Goal: Task Accomplishment & Management: Manage account settings

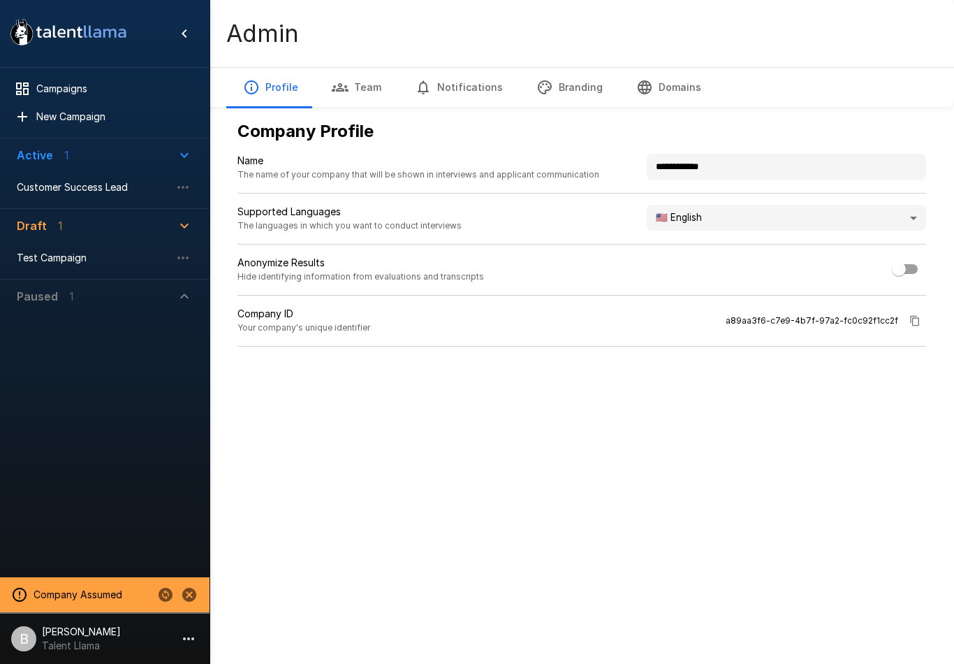
click at [101, 185] on span "Customer Success Lead" at bounding box center [94, 187] width 154 height 14
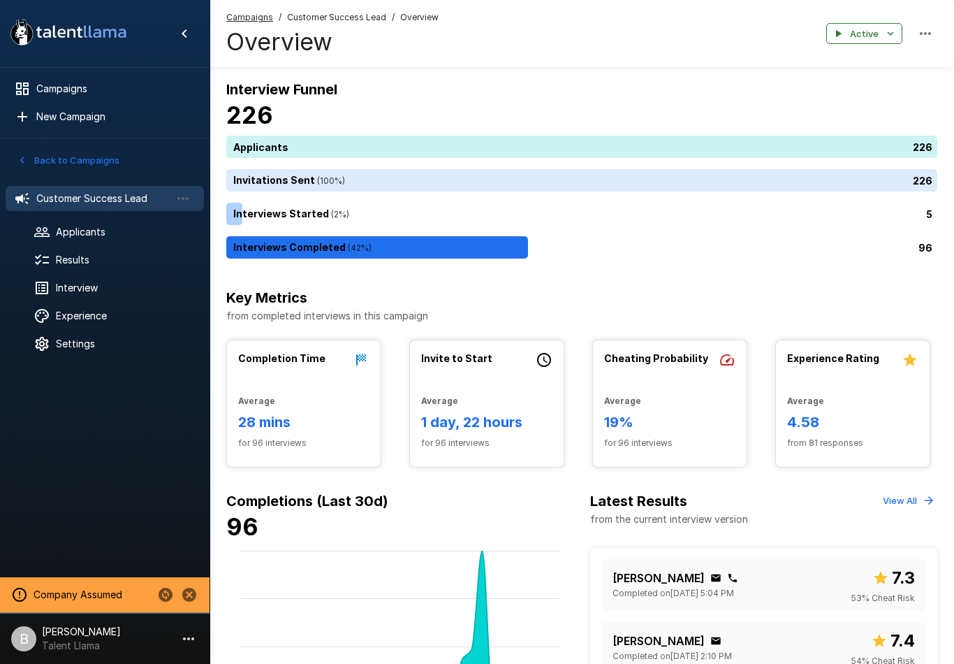
click at [101, 266] on span "Results" at bounding box center [124, 260] width 137 height 14
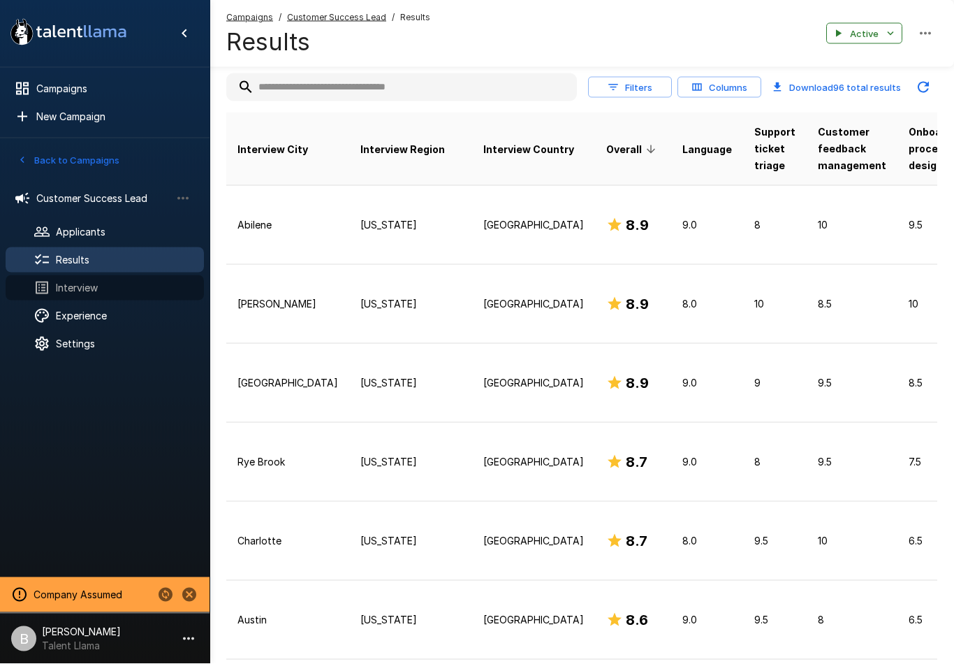
scroll to position [184, 0]
click at [94, 284] on span "Interview" at bounding box center [124, 288] width 137 height 14
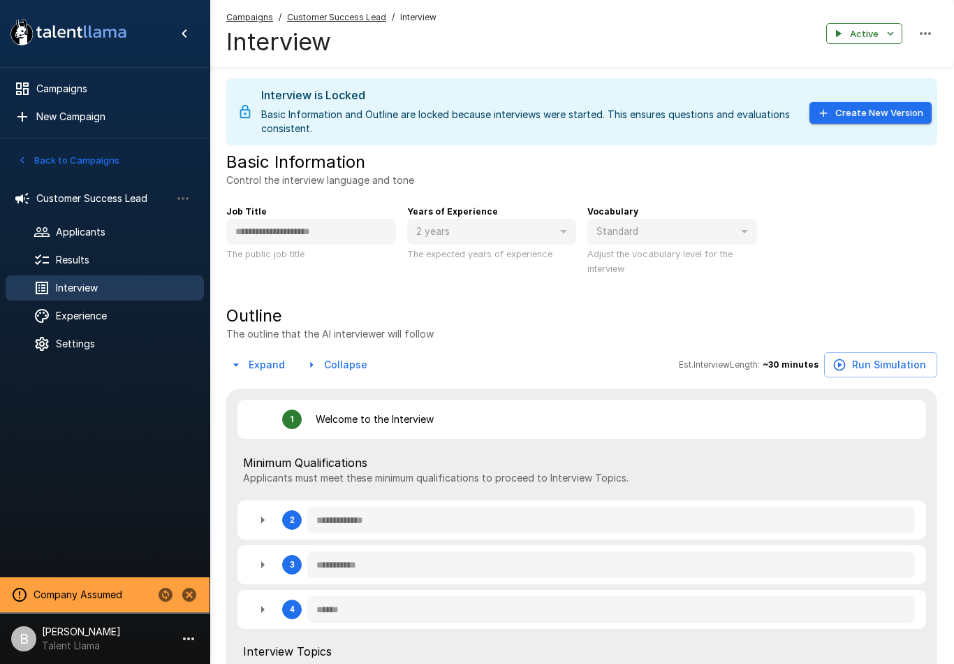
type textarea "*"
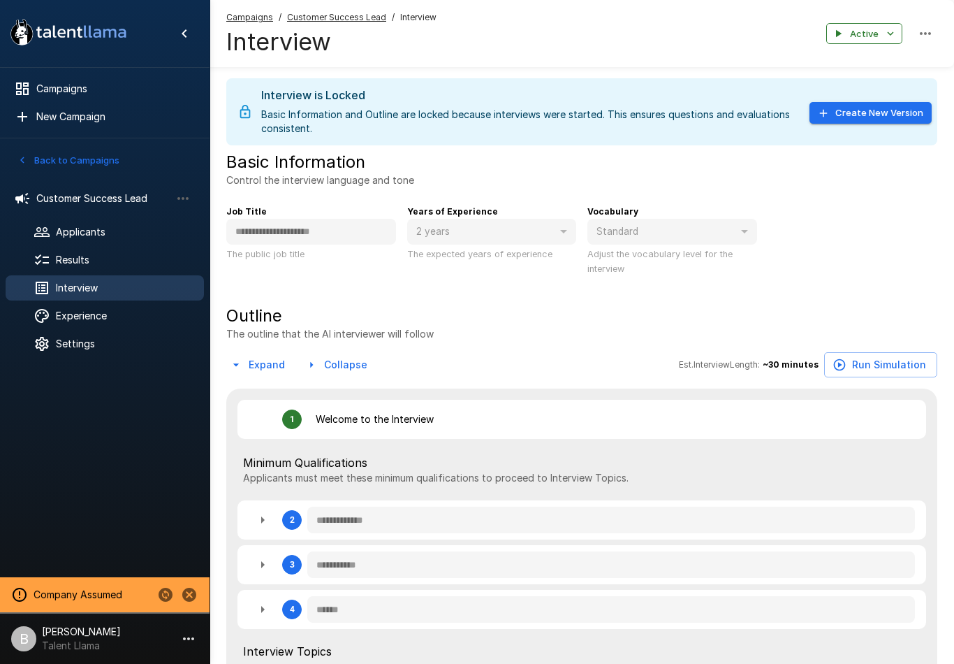
type textarea "*"
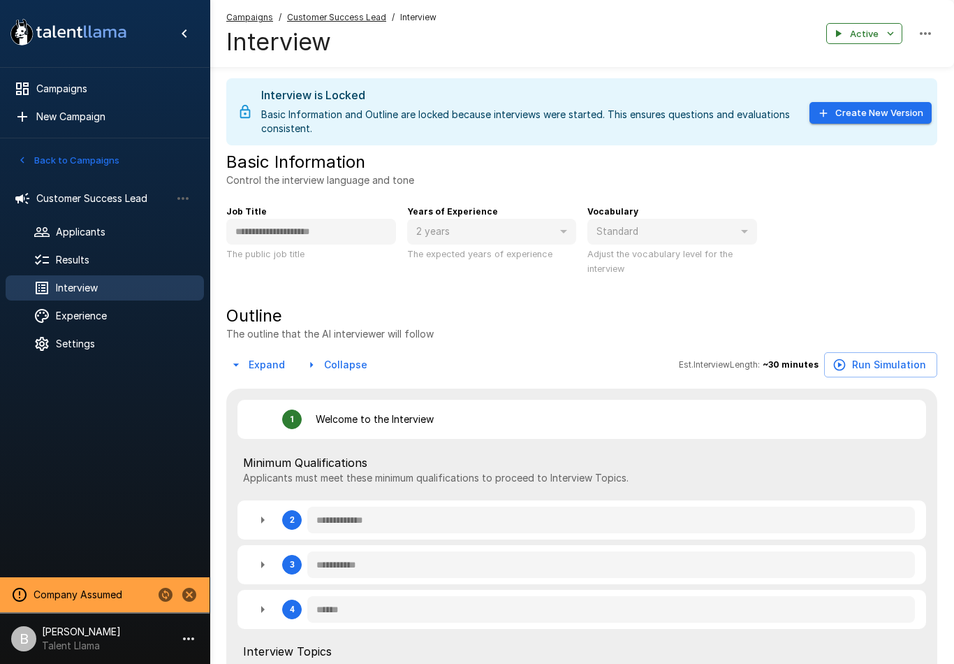
type textarea "*"
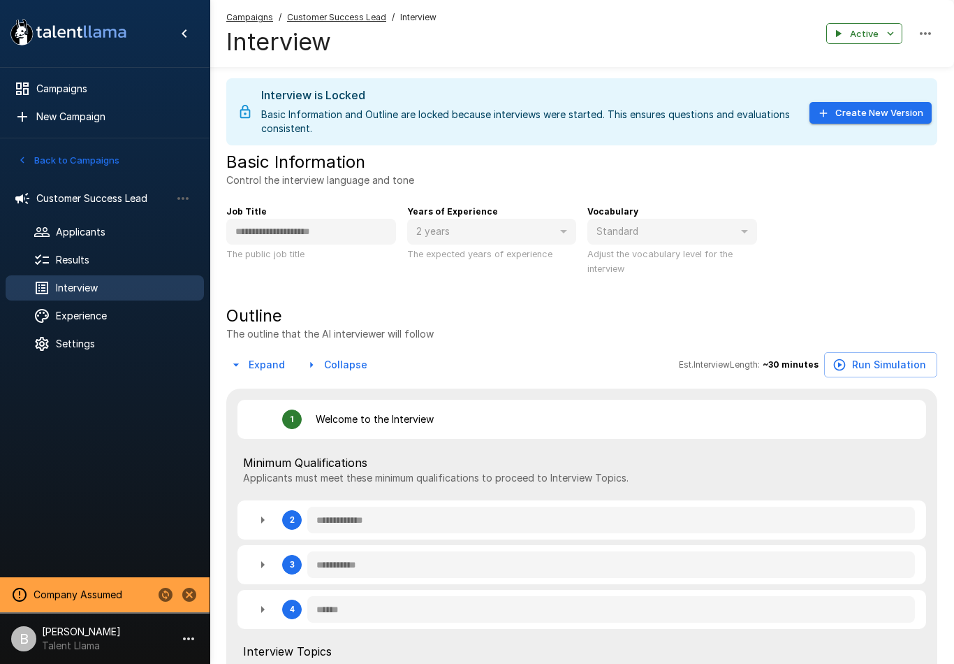
type textarea "*"
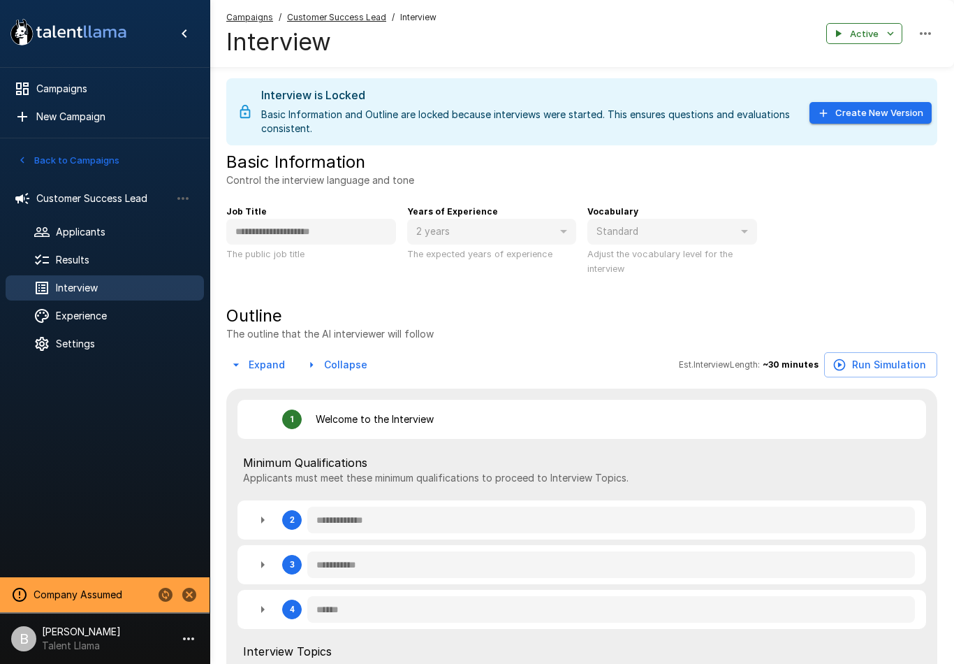
type textarea "*"
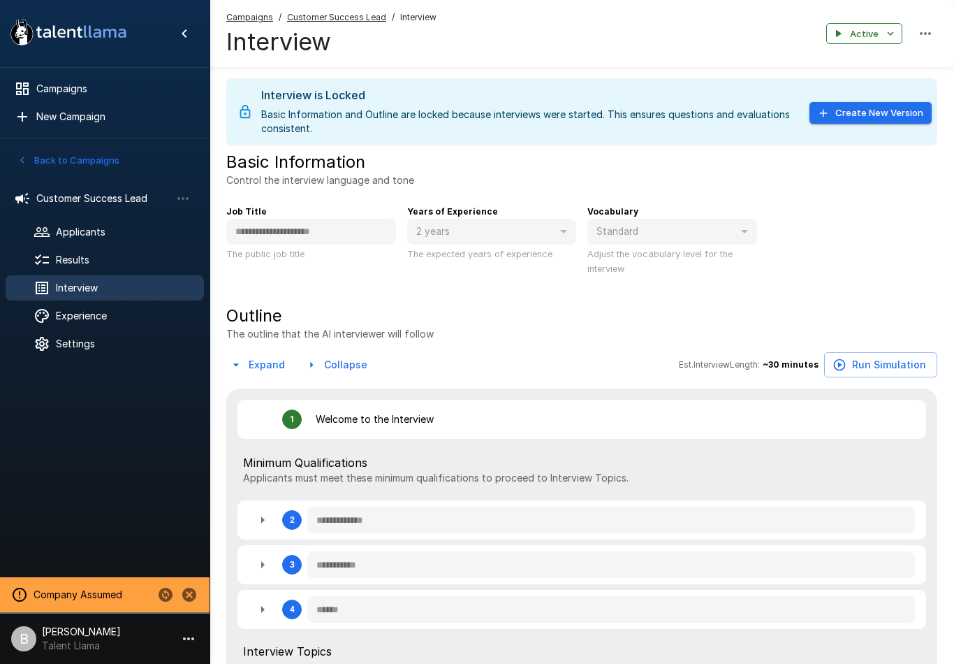
type textarea "*"
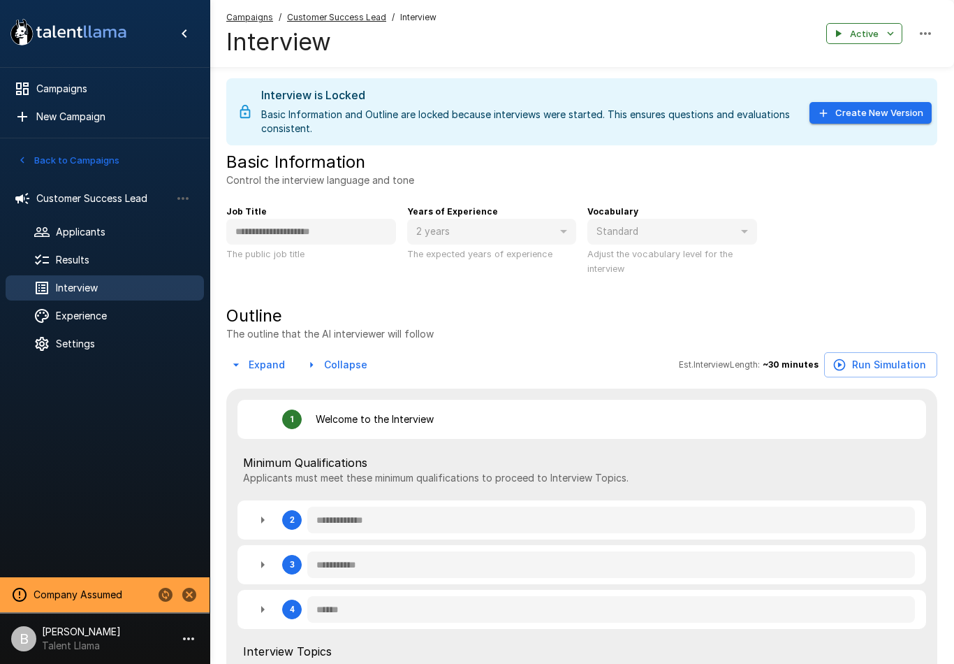
type textarea "*"
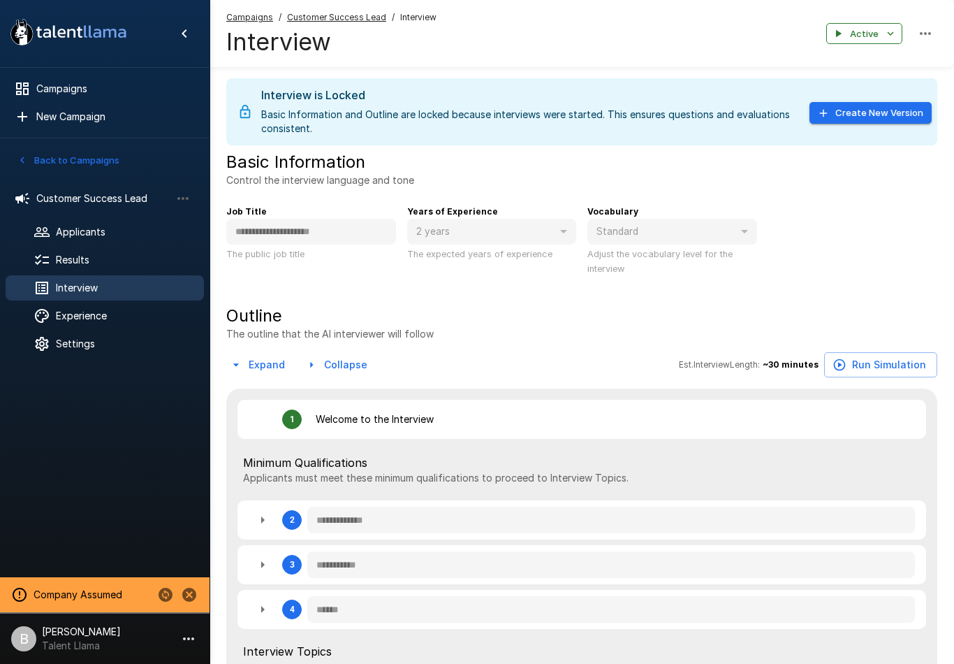
type textarea "*"
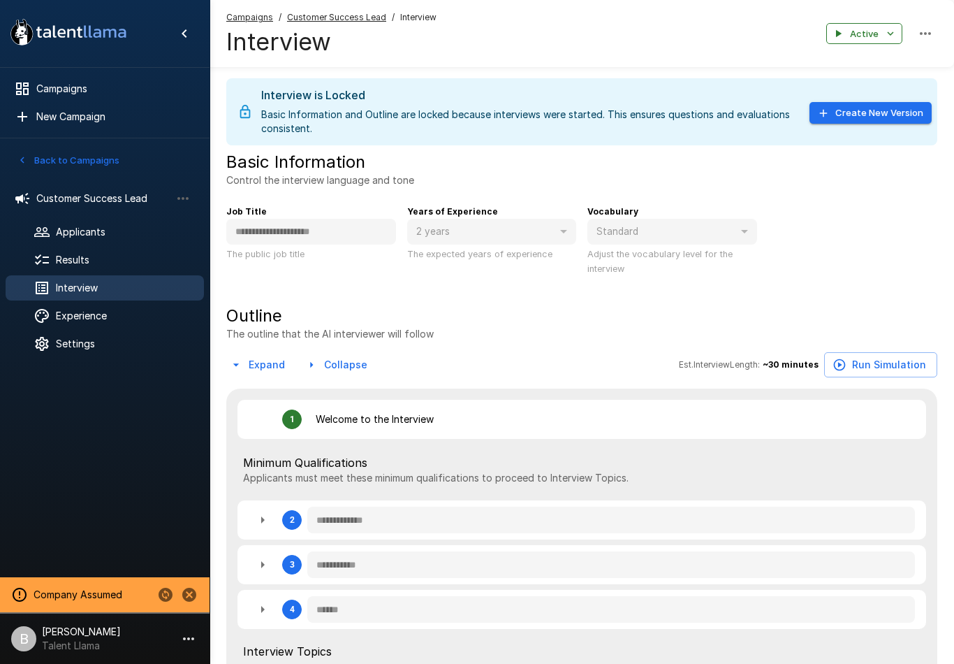
type textarea "*"
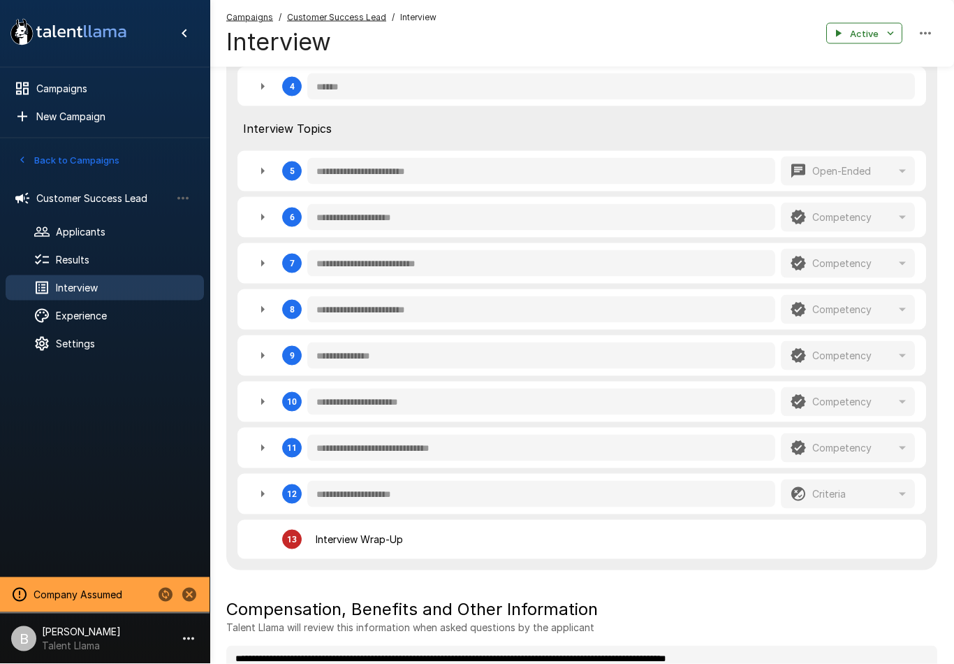
scroll to position [523, 0]
click at [261, 266] on icon "button" at bounding box center [262, 262] width 17 height 17
type textarea "*"
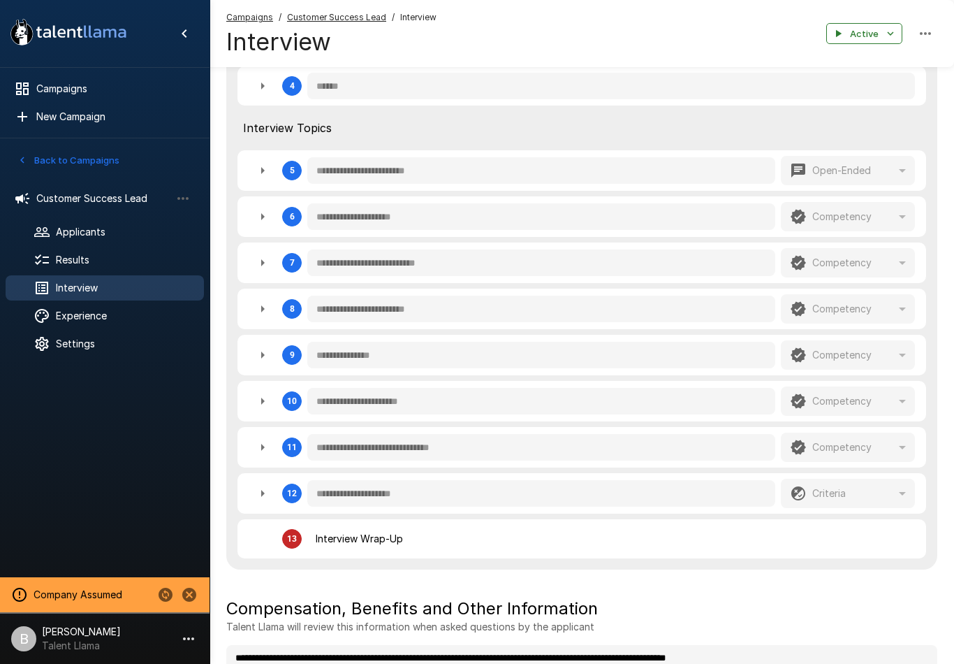
type textarea "*"
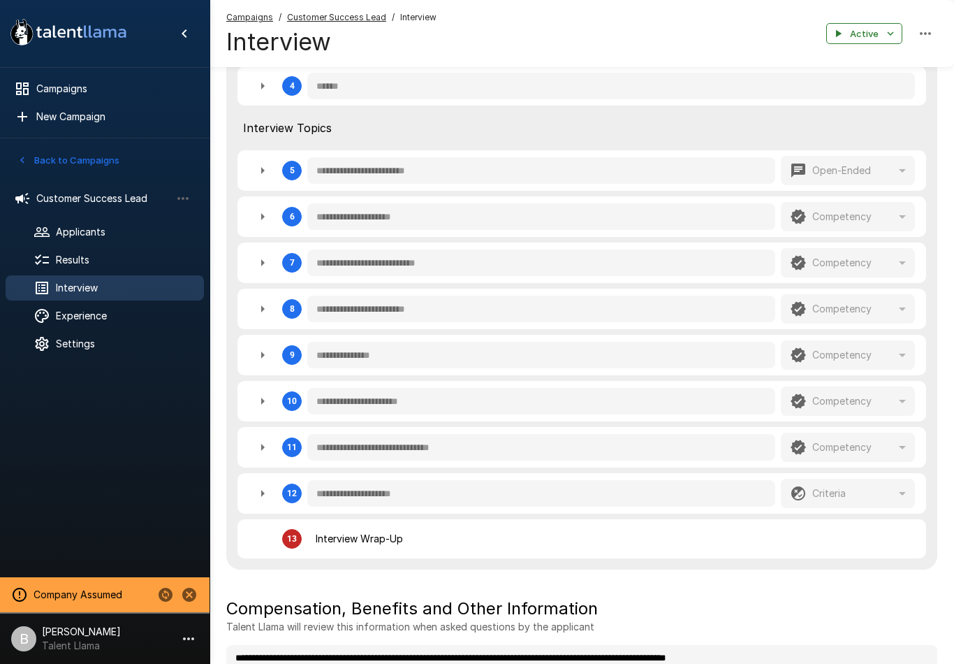
type textarea "*"
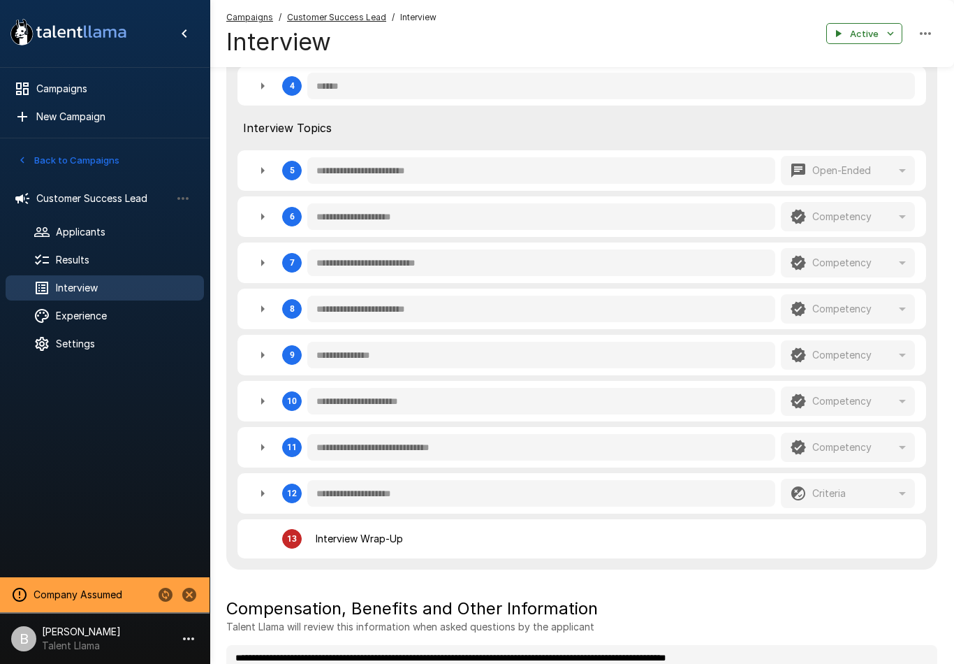
type textarea "*"
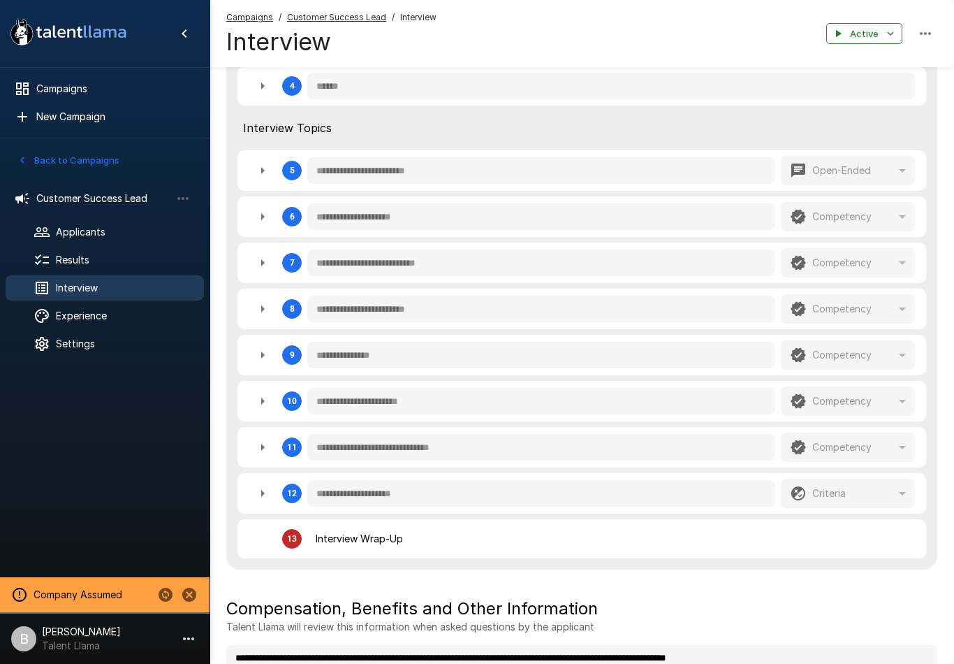
type textarea "*"
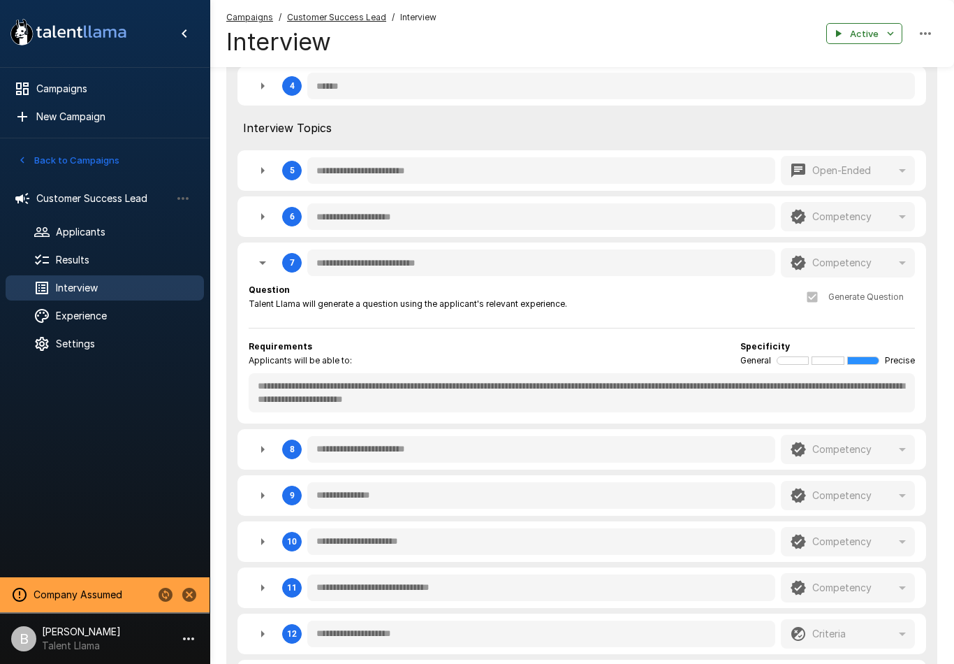
click at [124, 256] on span "Results" at bounding box center [124, 260] width 137 height 14
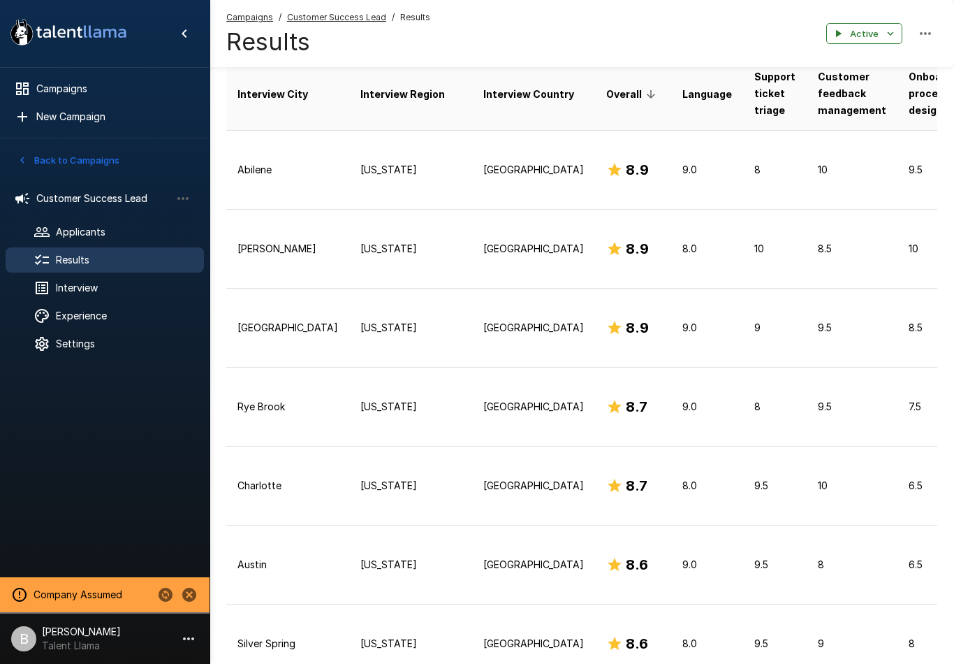
scroll to position [238, 0]
click at [682, 400] on p "9.0" at bounding box center [707, 407] width 50 height 14
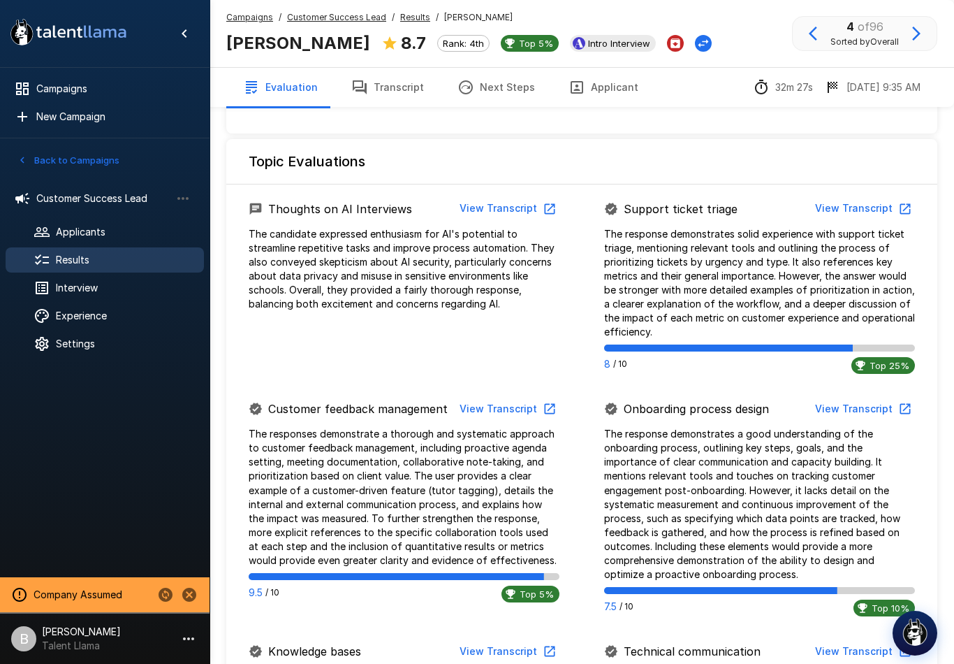
scroll to position [562, 0]
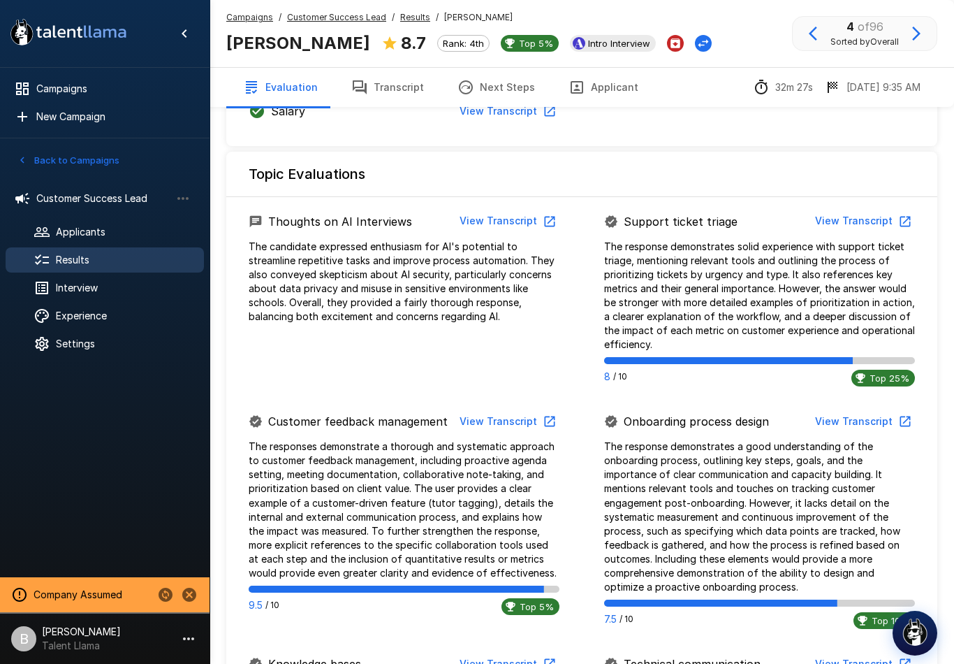
click at [423, 10] on div "Campaigns / Customer Success Lead / Results / [PERSON_NAME] [PERSON_NAME] 8.7 R…" at bounding box center [582, 33] width 745 height 67
click at [414, 12] on u "Results" at bounding box center [415, 17] width 30 height 10
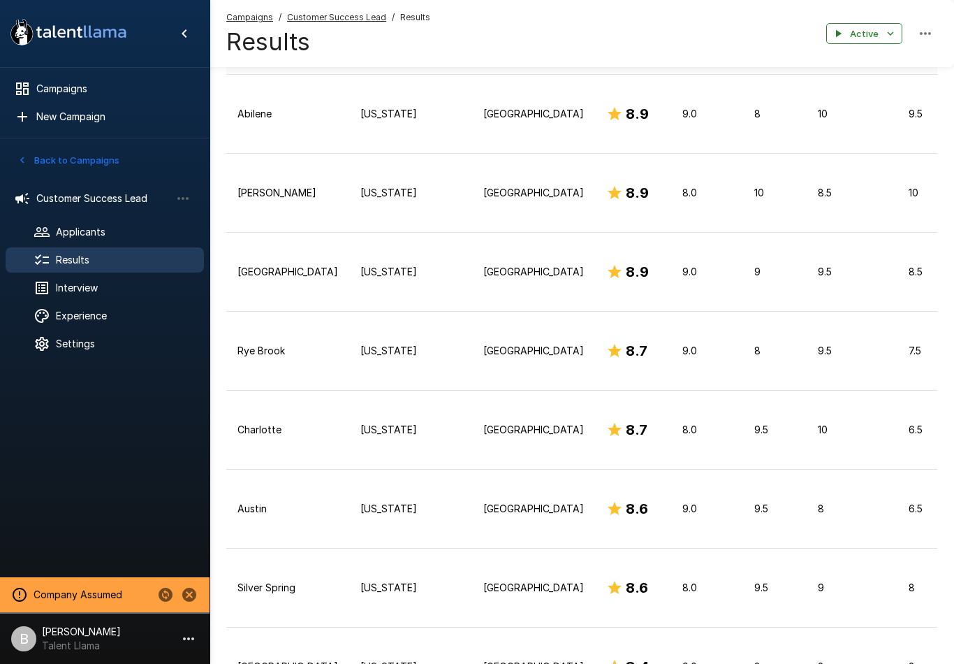
scroll to position [294, 0]
click at [483, 275] on p "[GEOGRAPHIC_DATA]" at bounding box center [533, 272] width 101 height 14
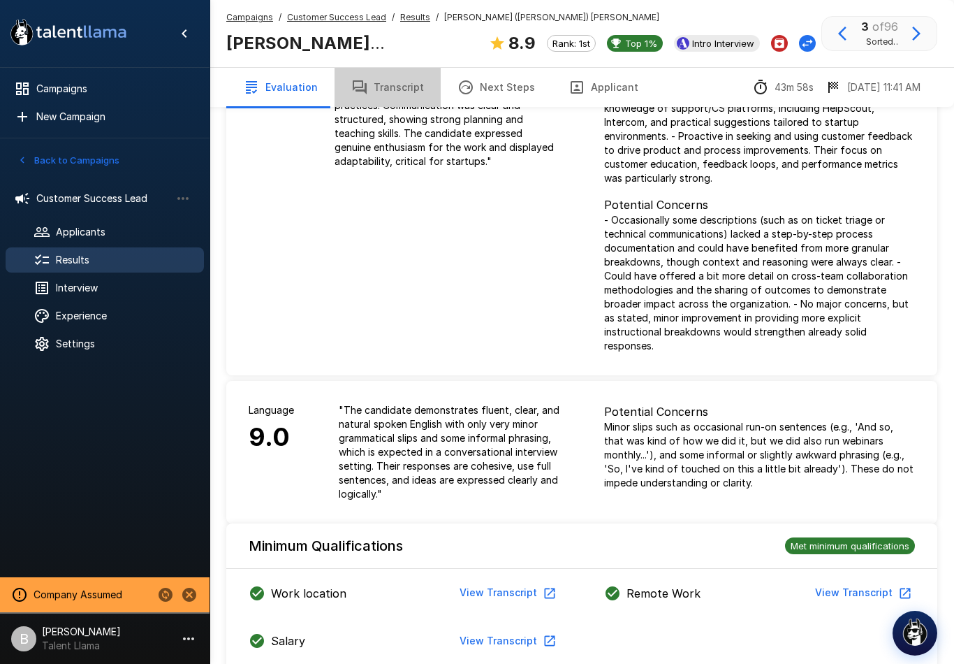
click at [404, 85] on button "Transcript" at bounding box center [388, 87] width 106 height 39
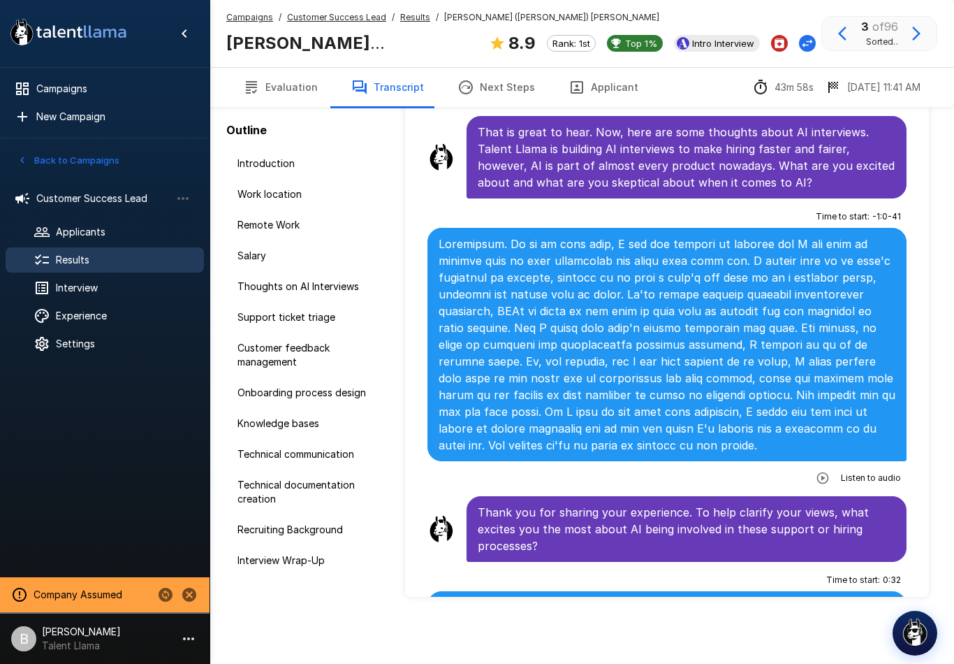
scroll to position [932, 0]
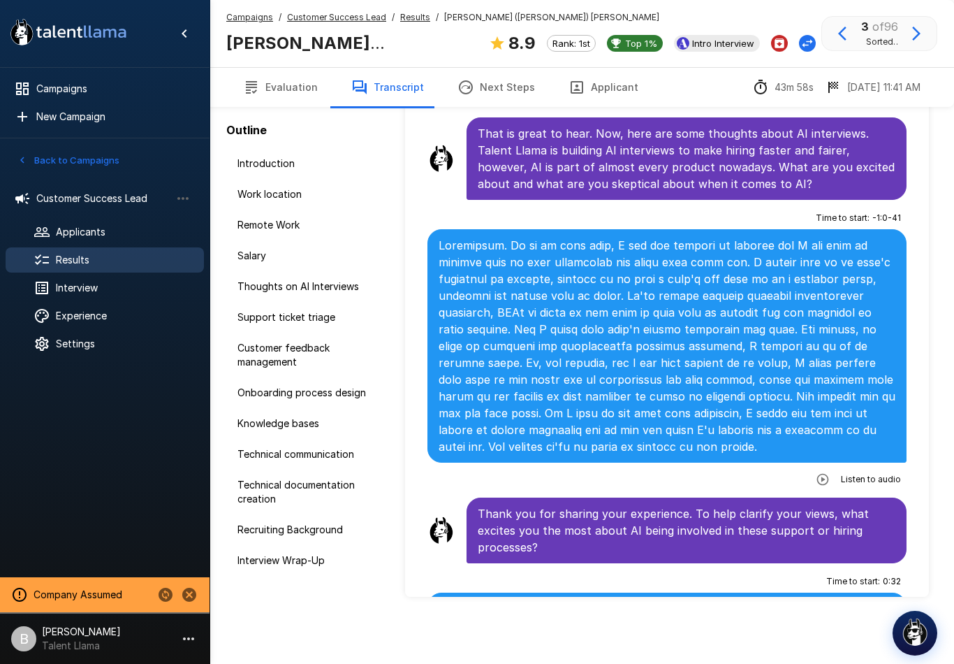
click at [113, 346] on span "Settings" at bounding box center [124, 344] width 137 height 14
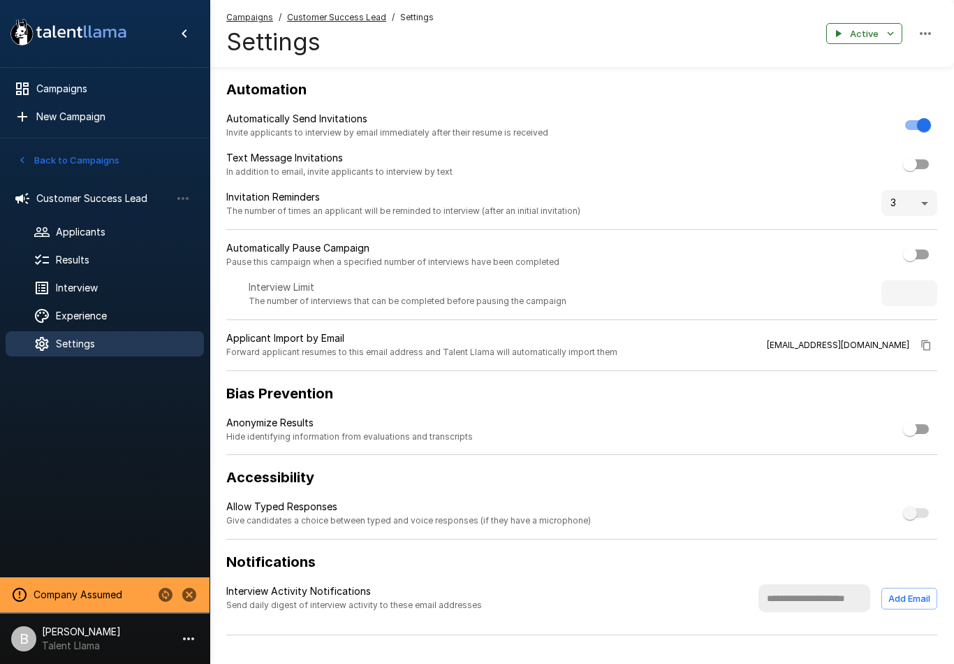
scroll to position [22, 0]
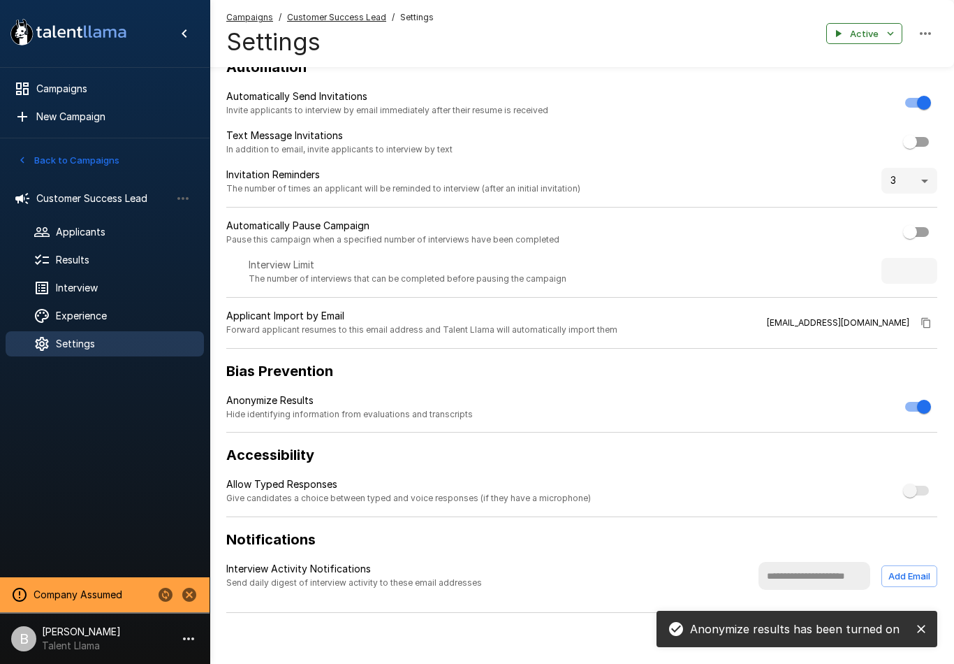
click at [110, 255] on span "Results" at bounding box center [124, 260] width 137 height 14
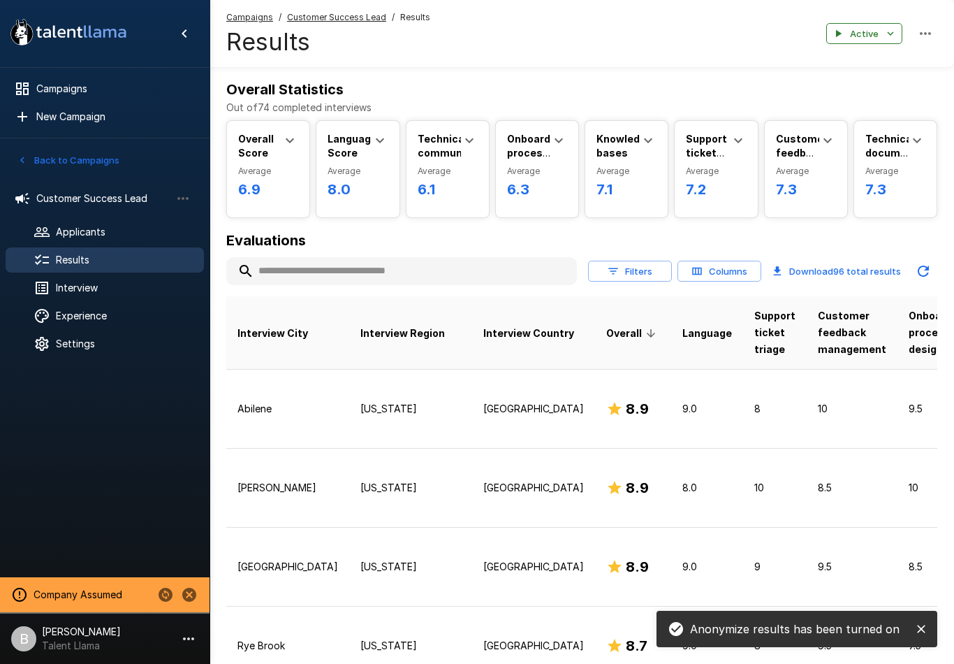
click at [373, 481] on p "[US_STATE]" at bounding box center [410, 488] width 101 height 14
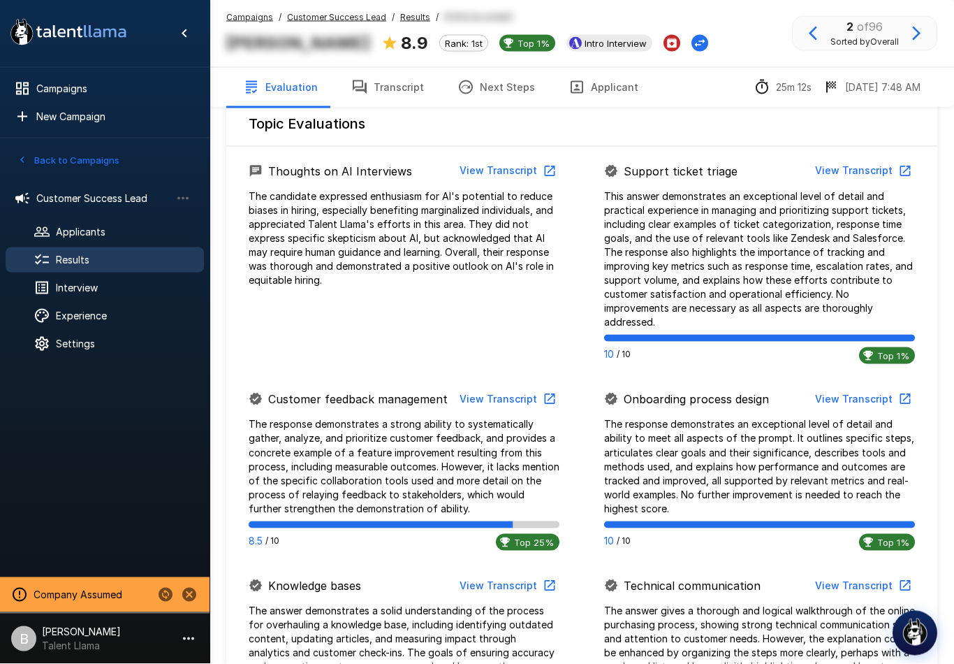
scroll to position [613, 0]
click at [121, 656] on li "B [PERSON_NAME] Talent Llama" at bounding box center [105, 635] width 210 height 45
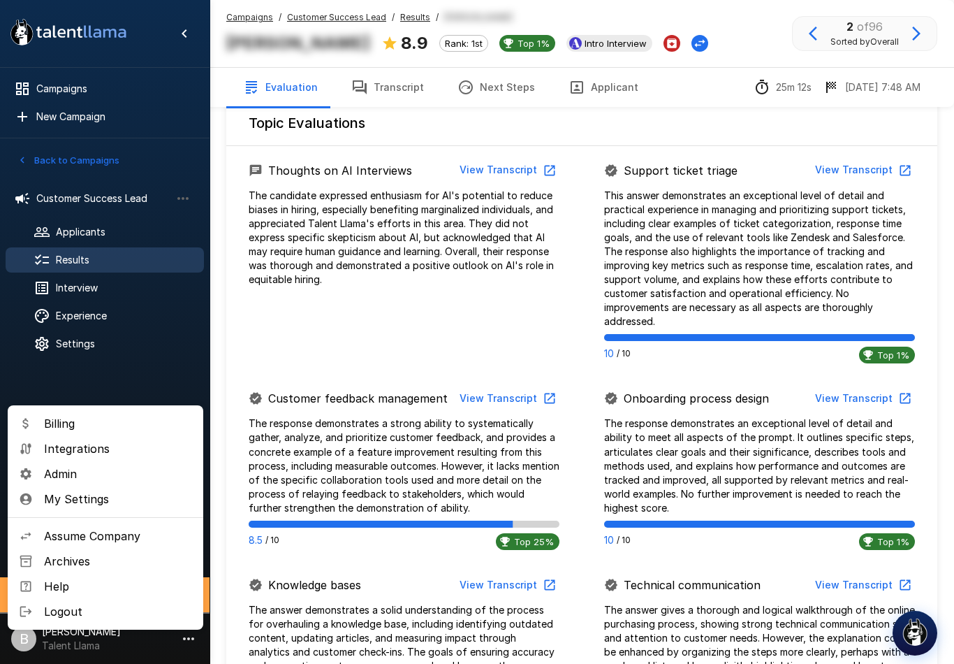
click at [96, 453] on span "Integrations" at bounding box center [118, 448] width 148 height 17
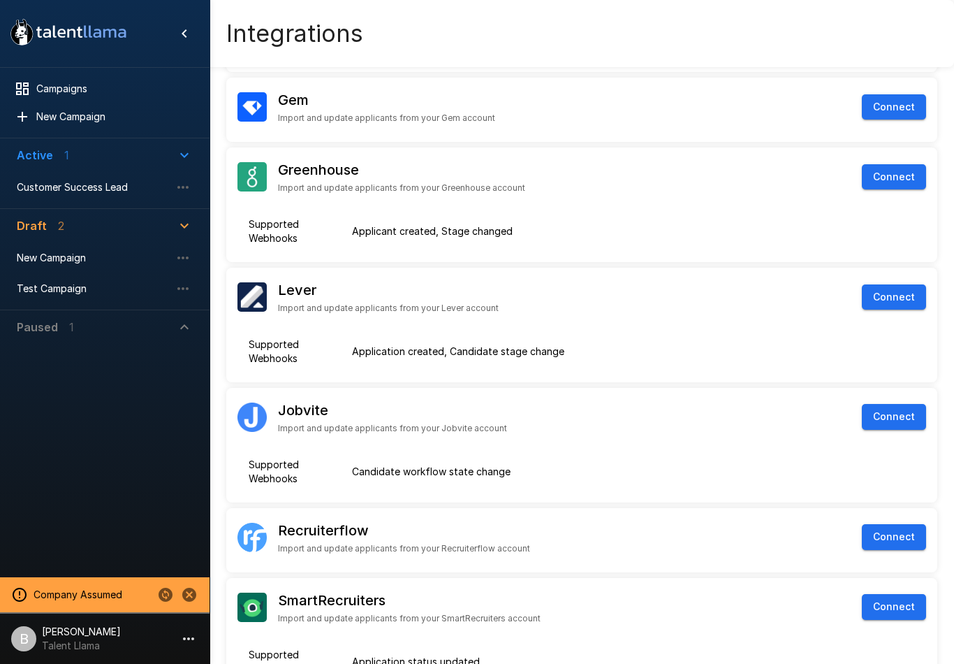
scroll to position [173, 0]
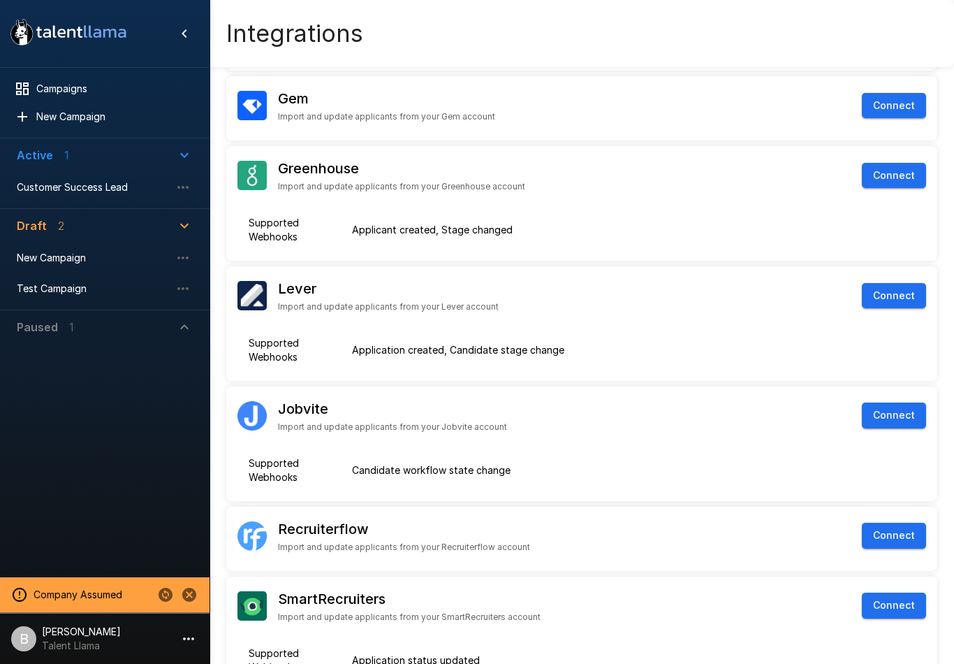
click at [131, 191] on span "Customer Success Lead" at bounding box center [94, 187] width 154 height 14
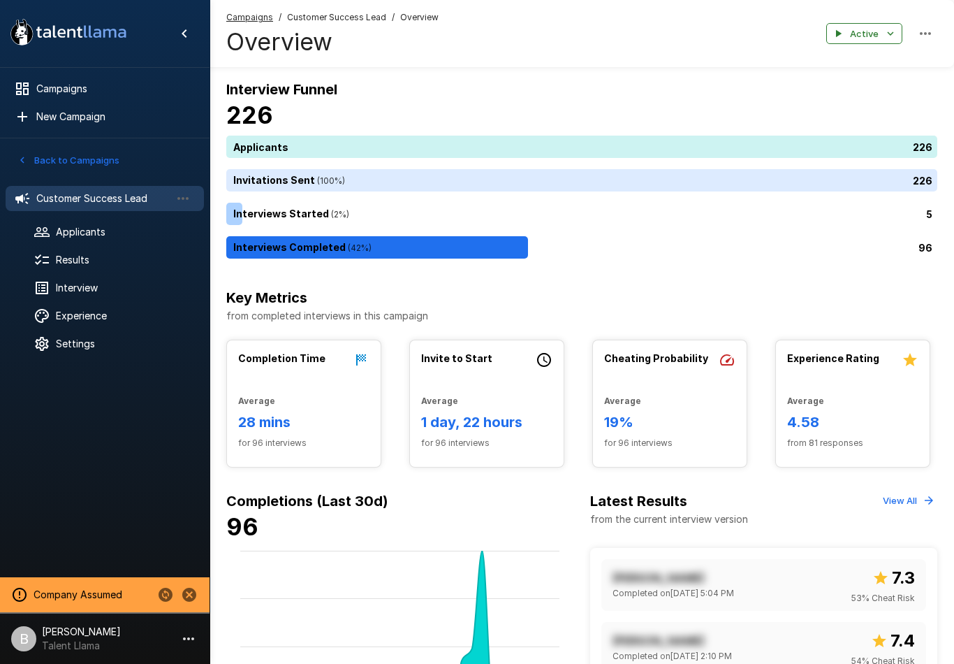
click at [126, 251] on div "Results" at bounding box center [105, 259] width 198 height 25
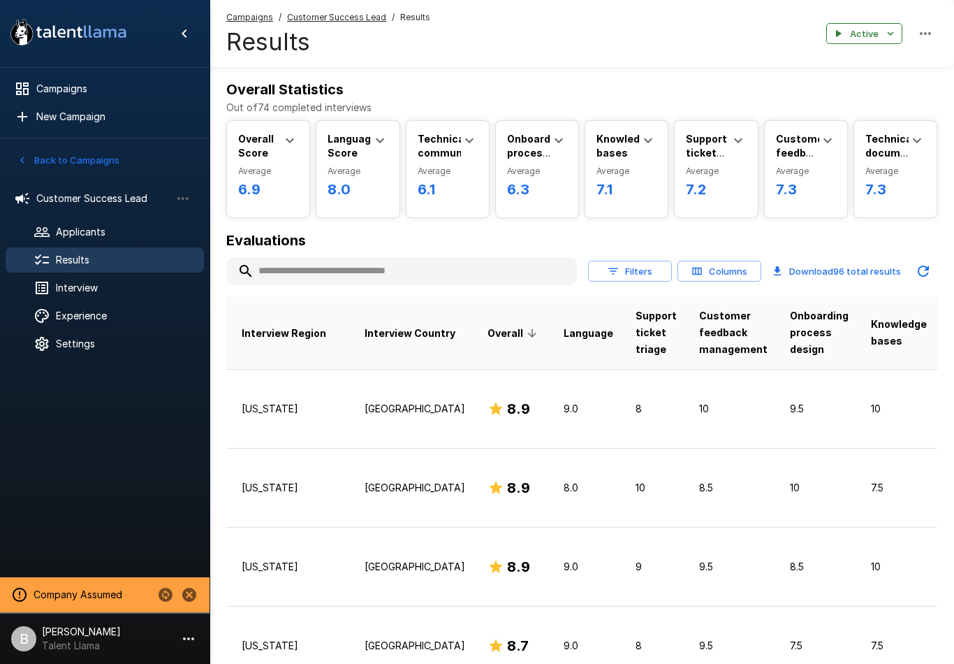
scroll to position [0, 122]
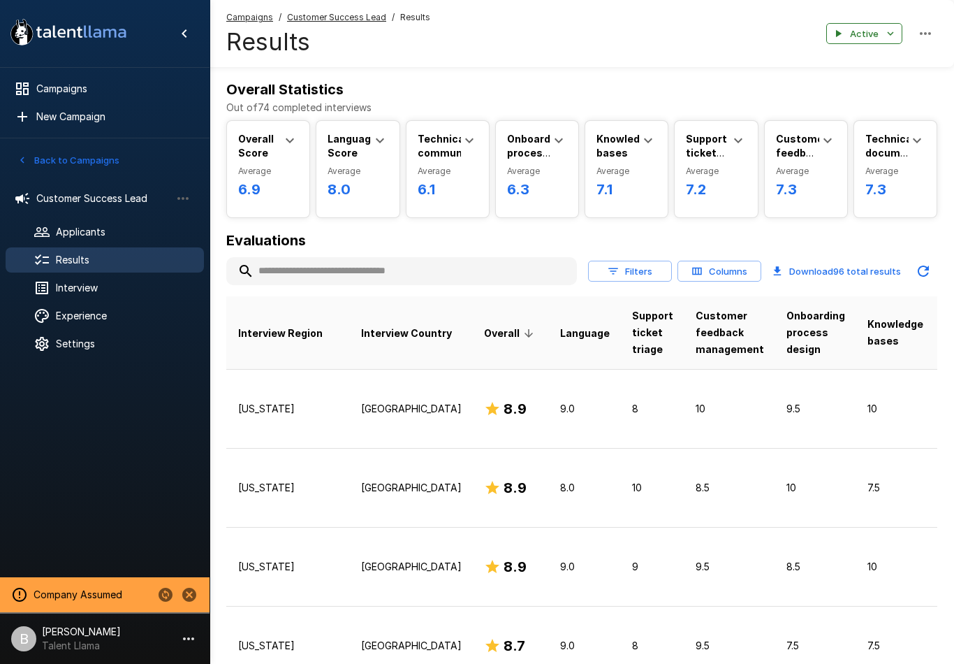
click at [646, 266] on button "Filters" at bounding box center [630, 272] width 84 height 22
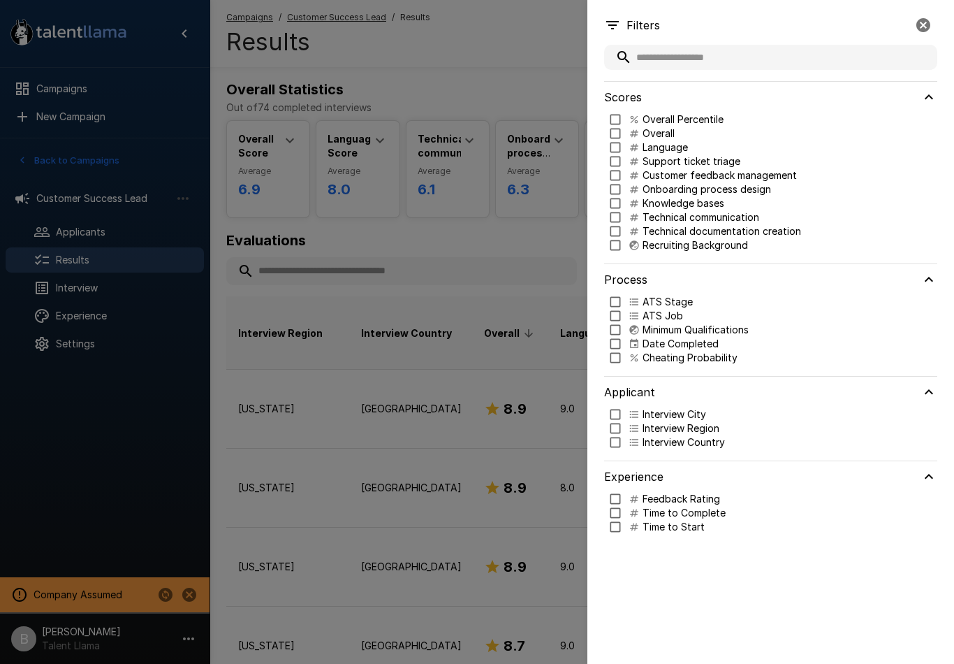
click at [515, 468] on div at bounding box center [477, 332] width 954 height 664
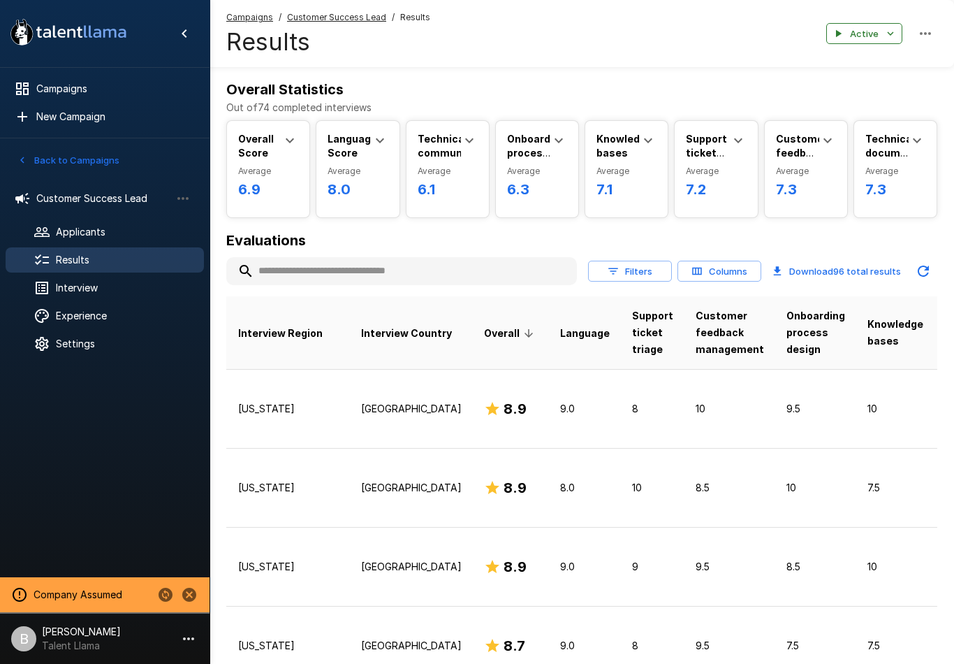
click at [504, 409] on h6 "8.9" at bounding box center [515, 408] width 23 height 22
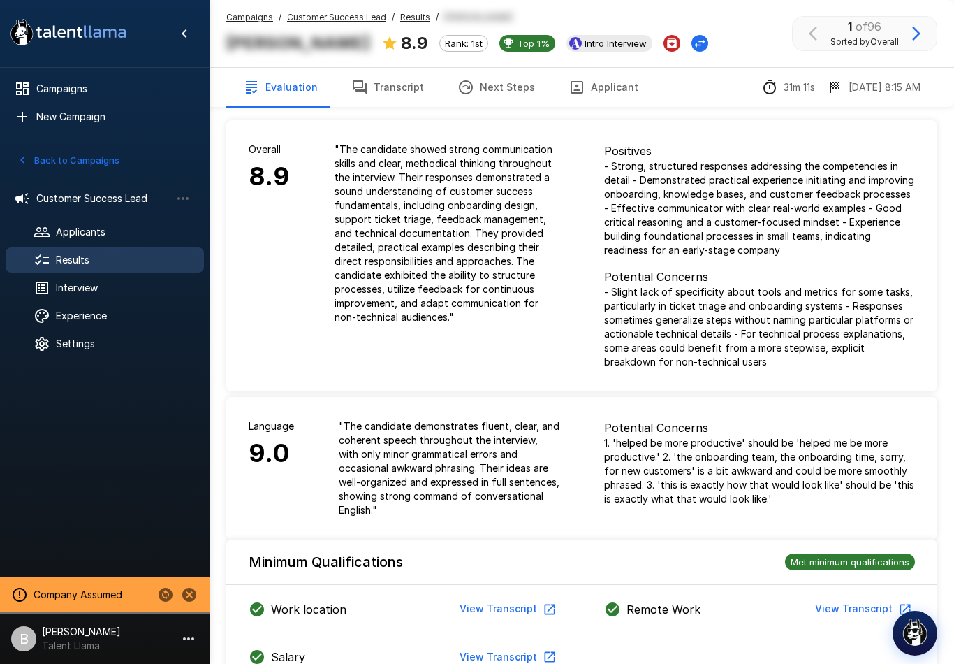
click at [692, 43] on button "Change Stage" at bounding box center [700, 43] width 17 height 17
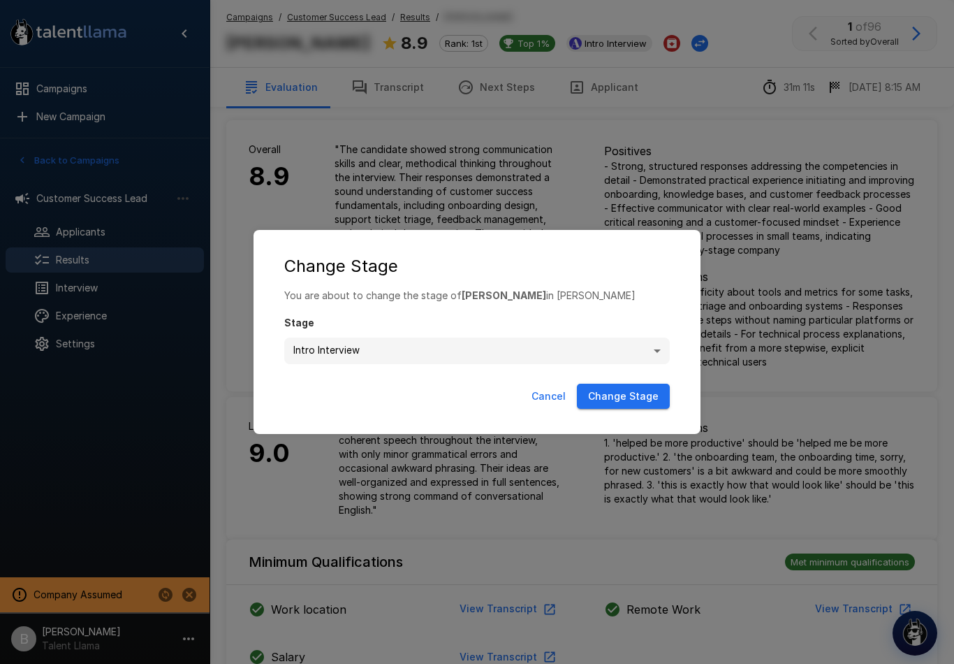
click at [659, 346] on body ".st0{fill:#FFFFFF;} .st1{fill:#76a4ed;} Campaigns New Campaign Active 1 Custome…" at bounding box center [477, 332] width 954 height 664
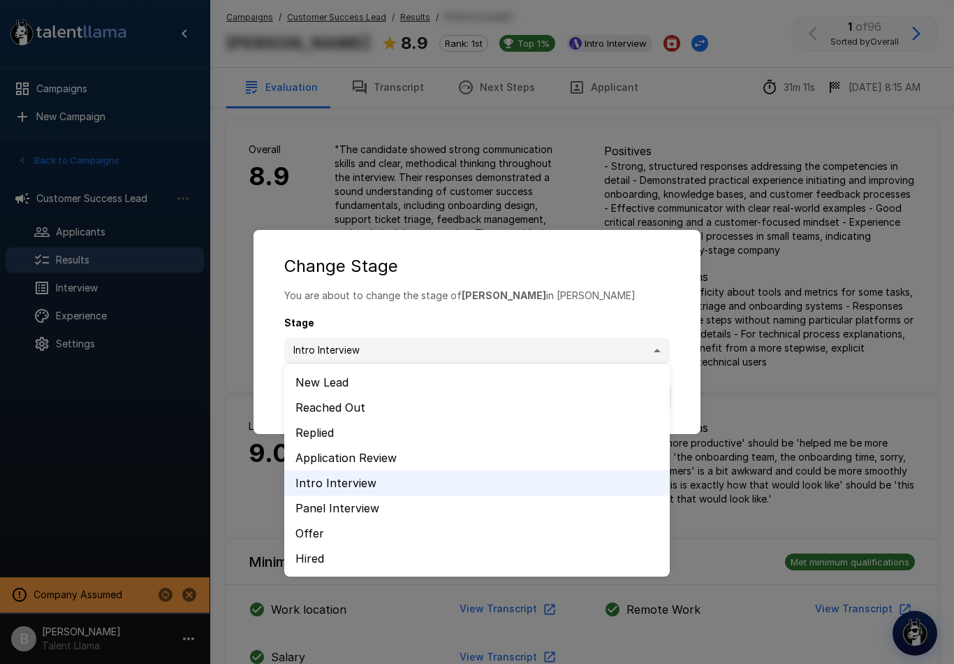
click at [740, 62] on div at bounding box center [477, 332] width 954 height 664
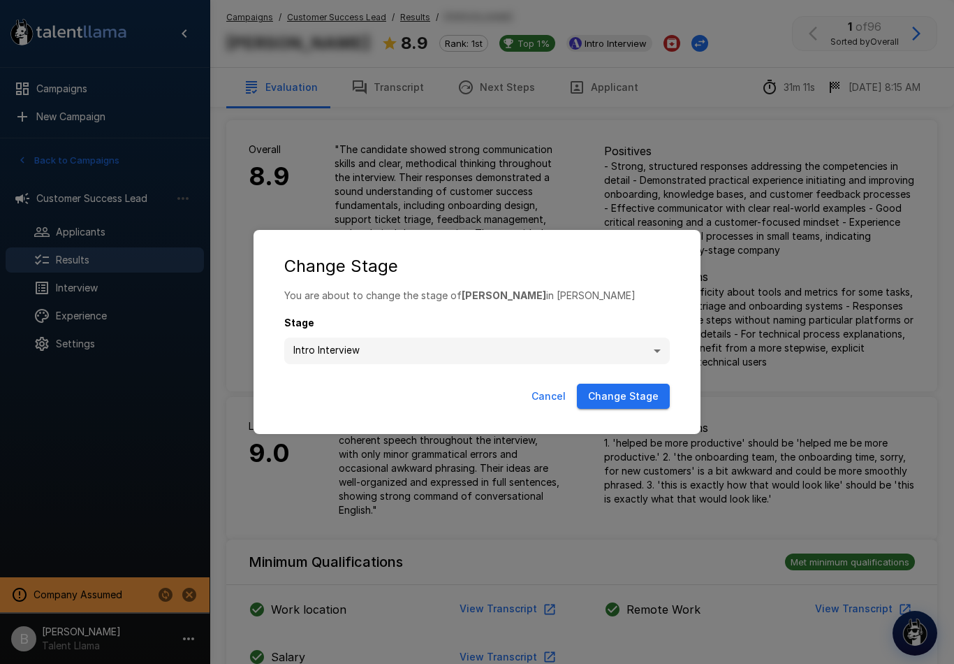
click at [705, 151] on div "**********" at bounding box center [477, 332] width 954 height 664
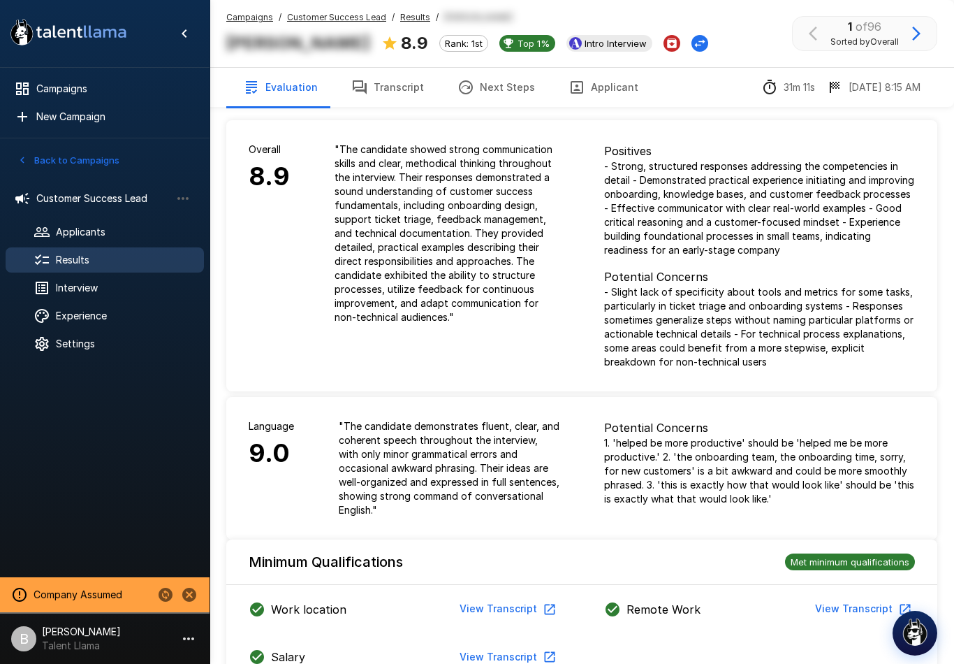
click at [664, 41] on button "Archive Applicant" at bounding box center [672, 43] width 17 height 17
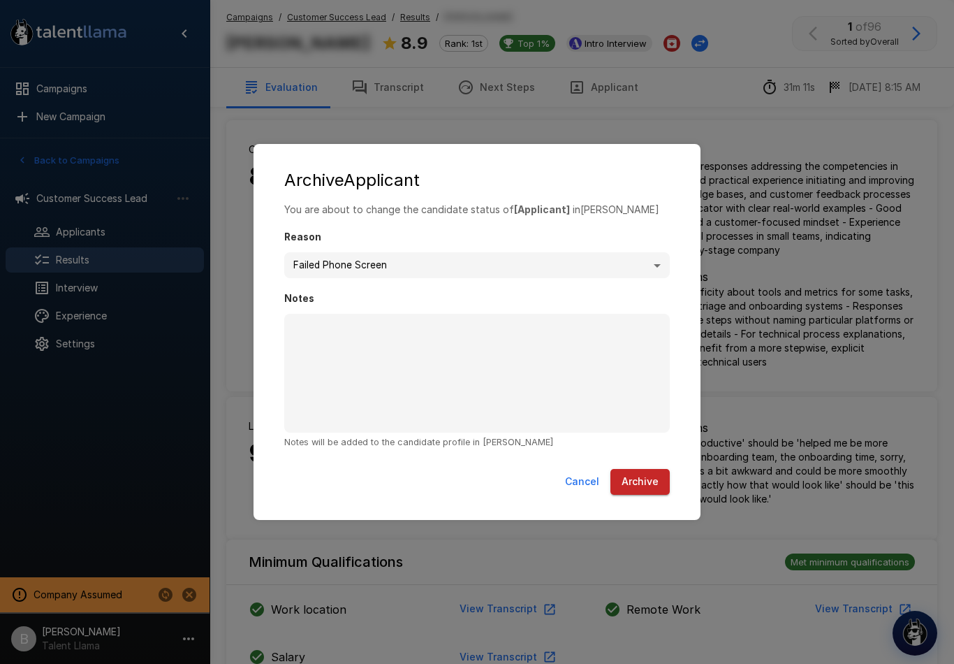
click at [750, 93] on div "**********" at bounding box center [477, 332] width 954 height 664
